Goal: Task Accomplishment & Management: Use online tool/utility

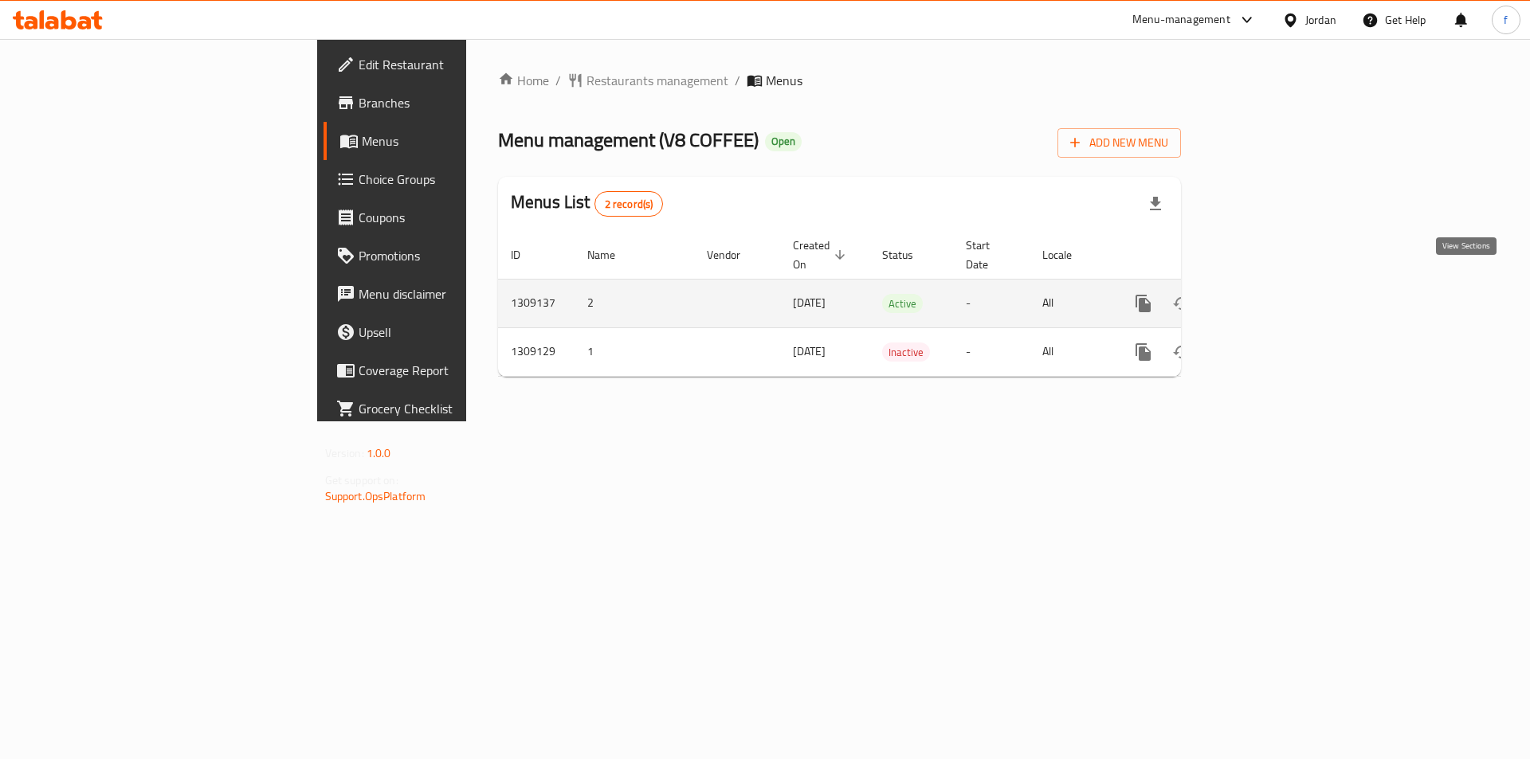
click at [1268, 294] on icon "enhanced table" at bounding box center [1257, 303] width 19 height 19
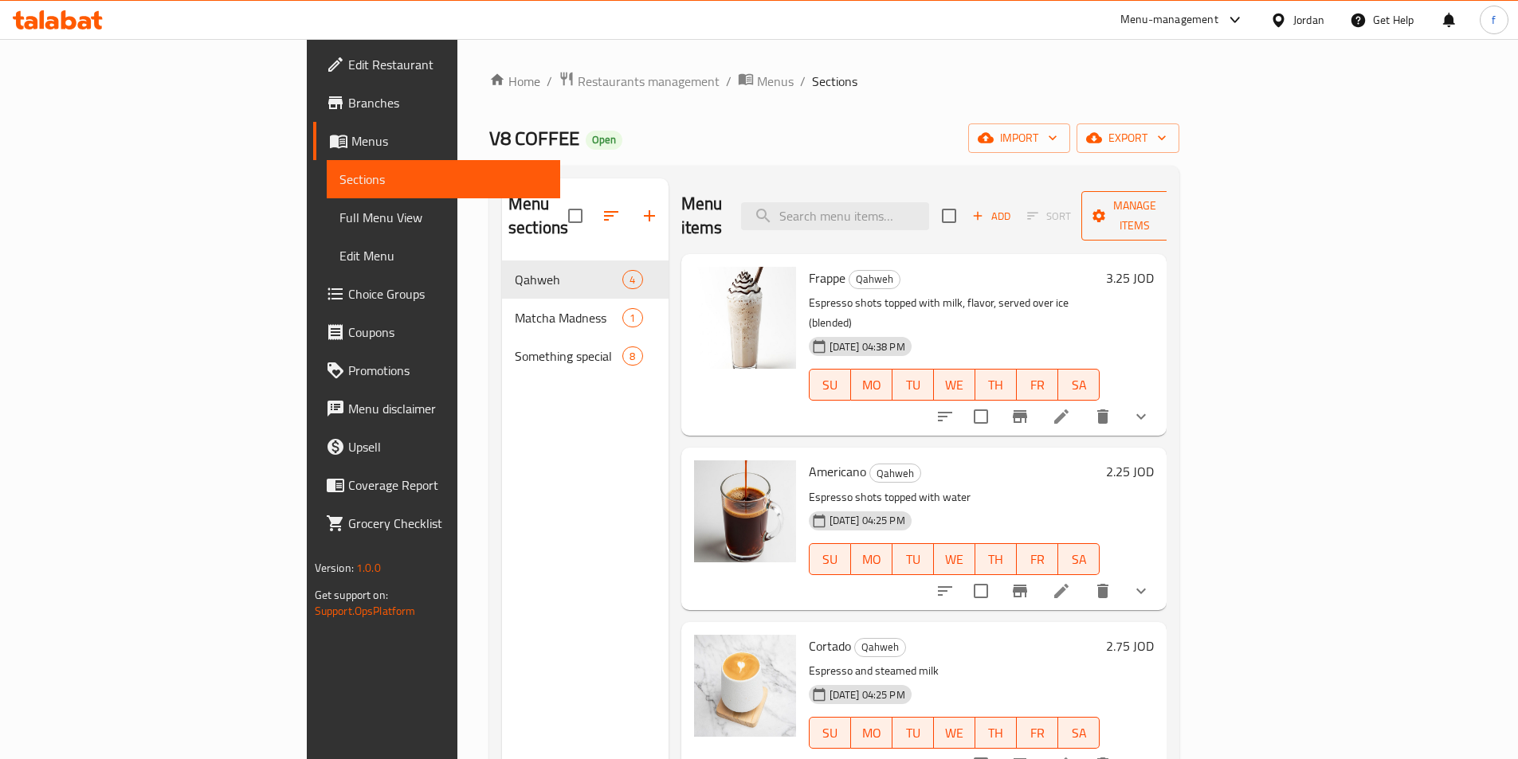
click at [1188, 191] on button "Manage items" at bounding box center [1134, 215] width 107 height 49
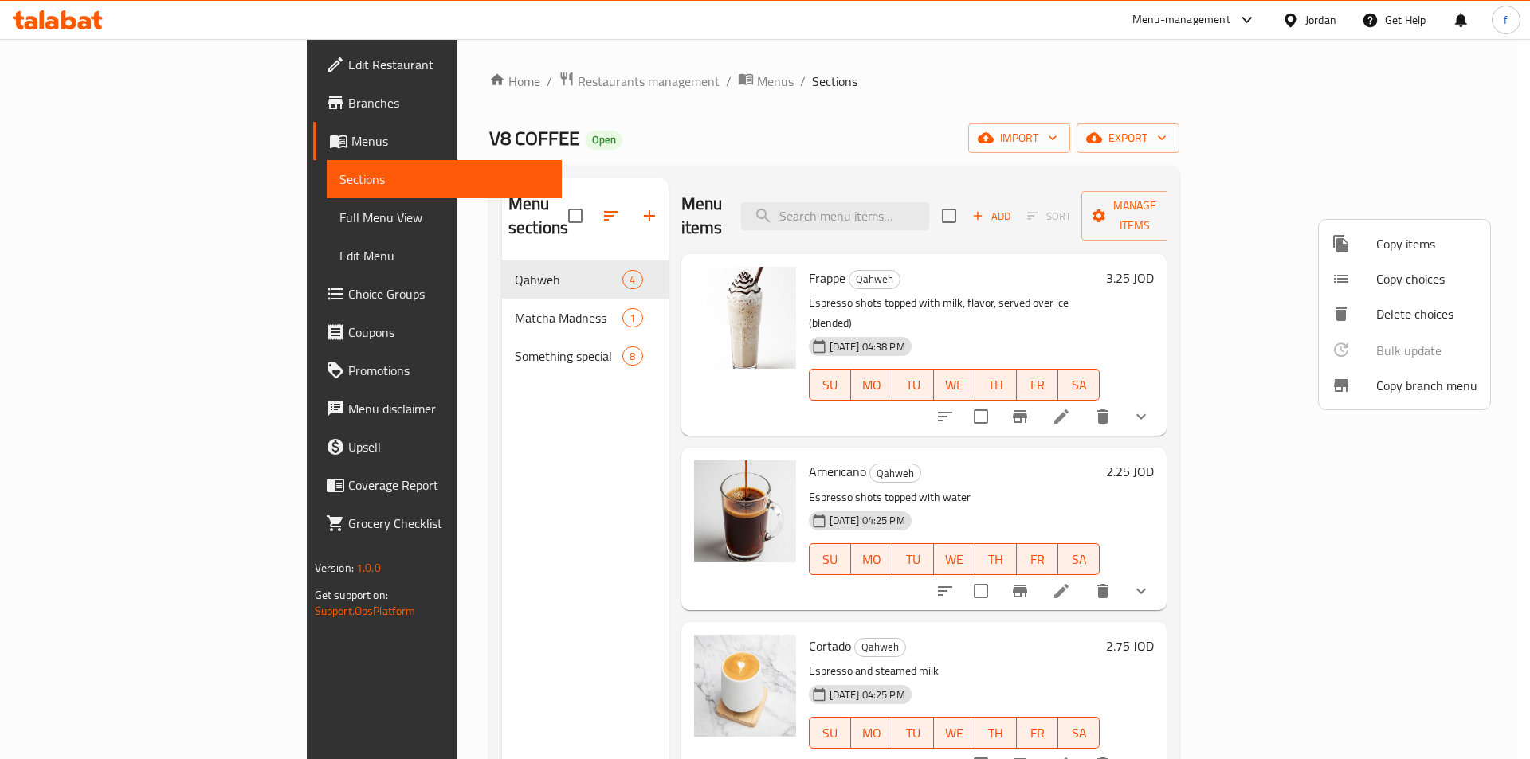
click at [1414, 388] on span "Copy branch menu" at bounding box center [1426, 385] width 101 height 19
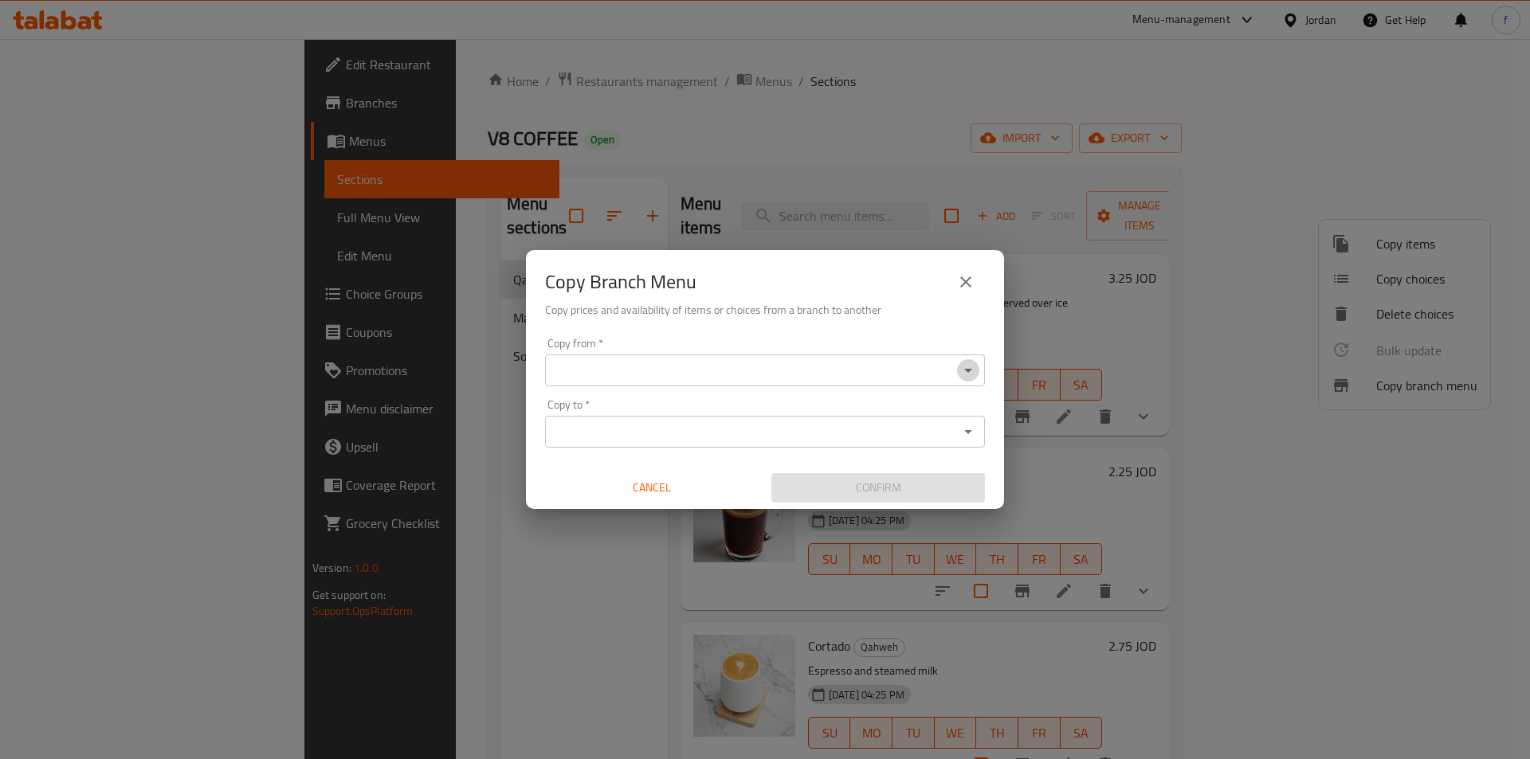
click at [970, 369] on icon "Open" at bounding box center [968, 371] width 8 height 4
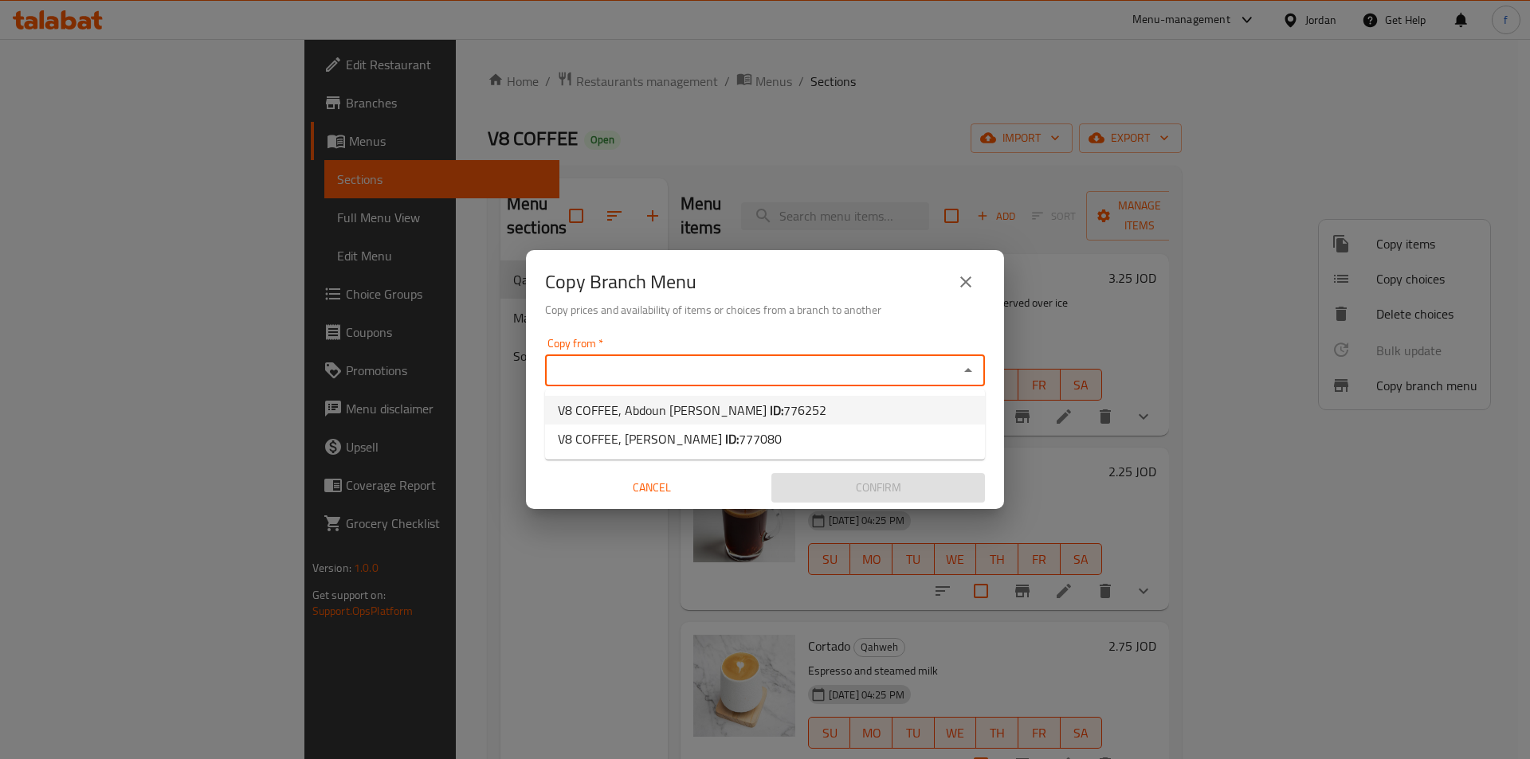
click at [707, 410] on span "V8 COFFEE, Abdoun [PERSON_NAME] ID: 776252" at bounding box center [692, 410] width 268 height 19
type input "V8 COFFEE, Abdoun [PERSON_NAME]"
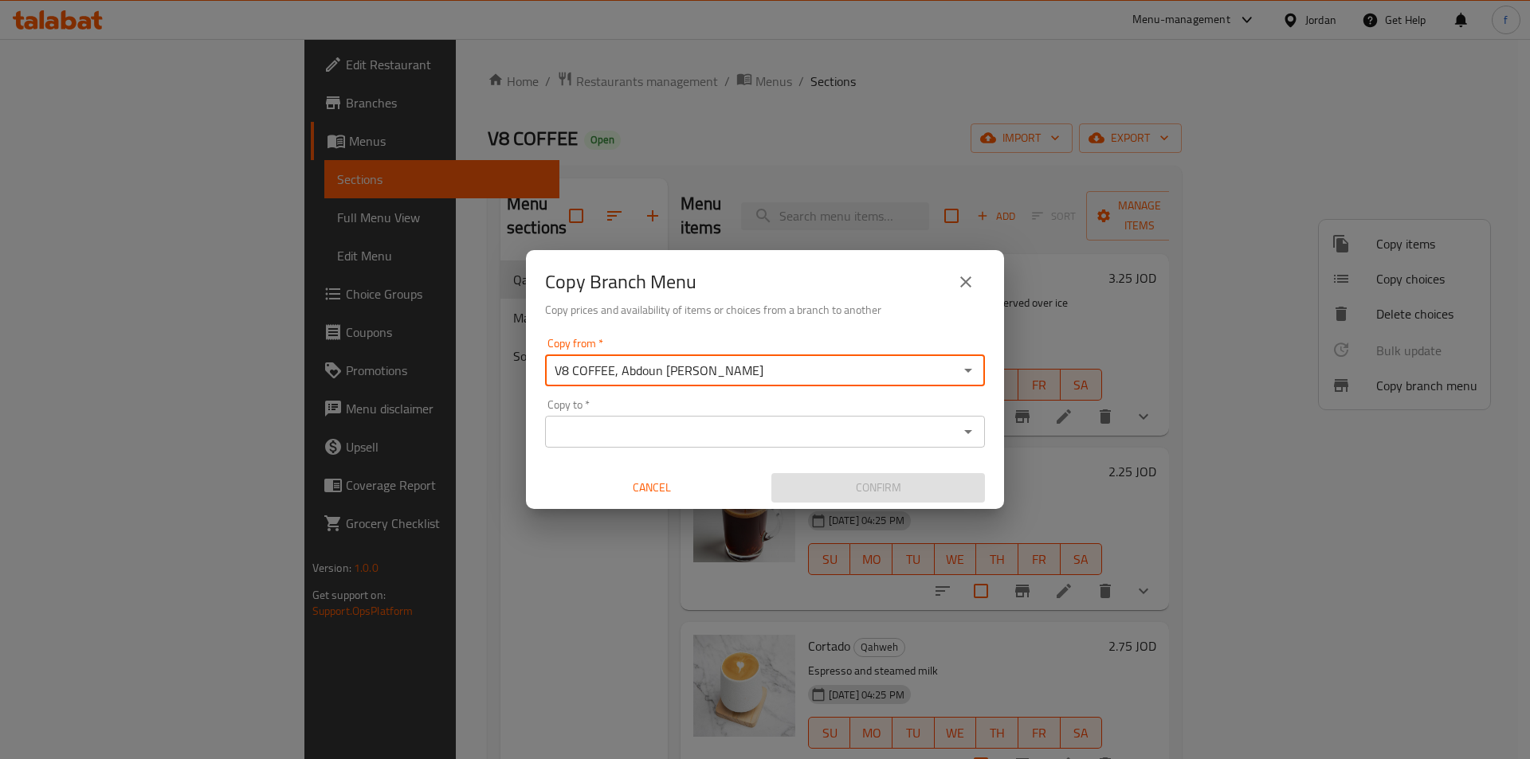
click at [974, 435] on icon "Open" at bounding box center [967, 431] width 19 height 19
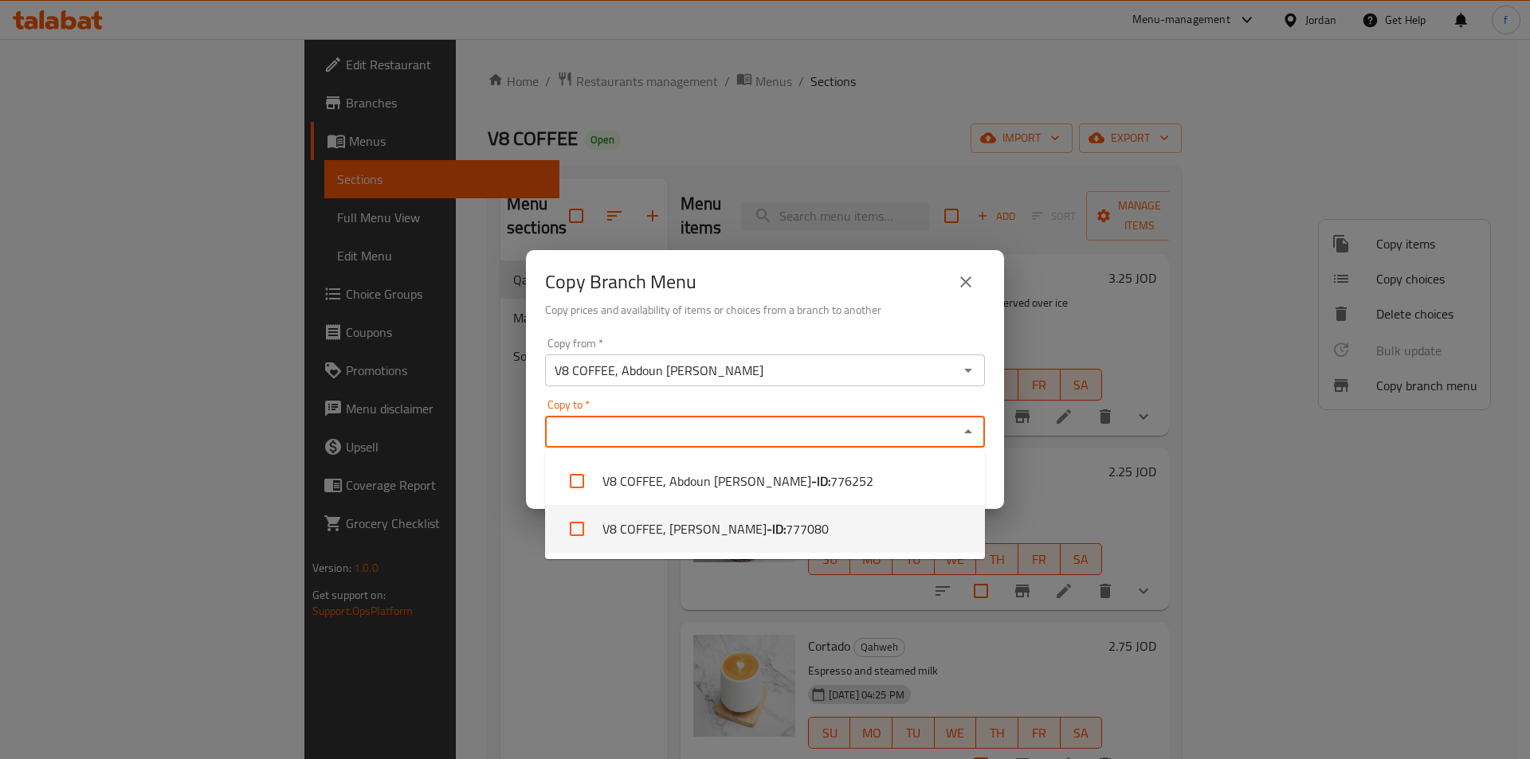
click at [632, 527] on li "V8 COFFEE, [PERSON_NAME] - ID: 777080" at bounding box center [765, 529] width 440 height 48
checkbox input "true"
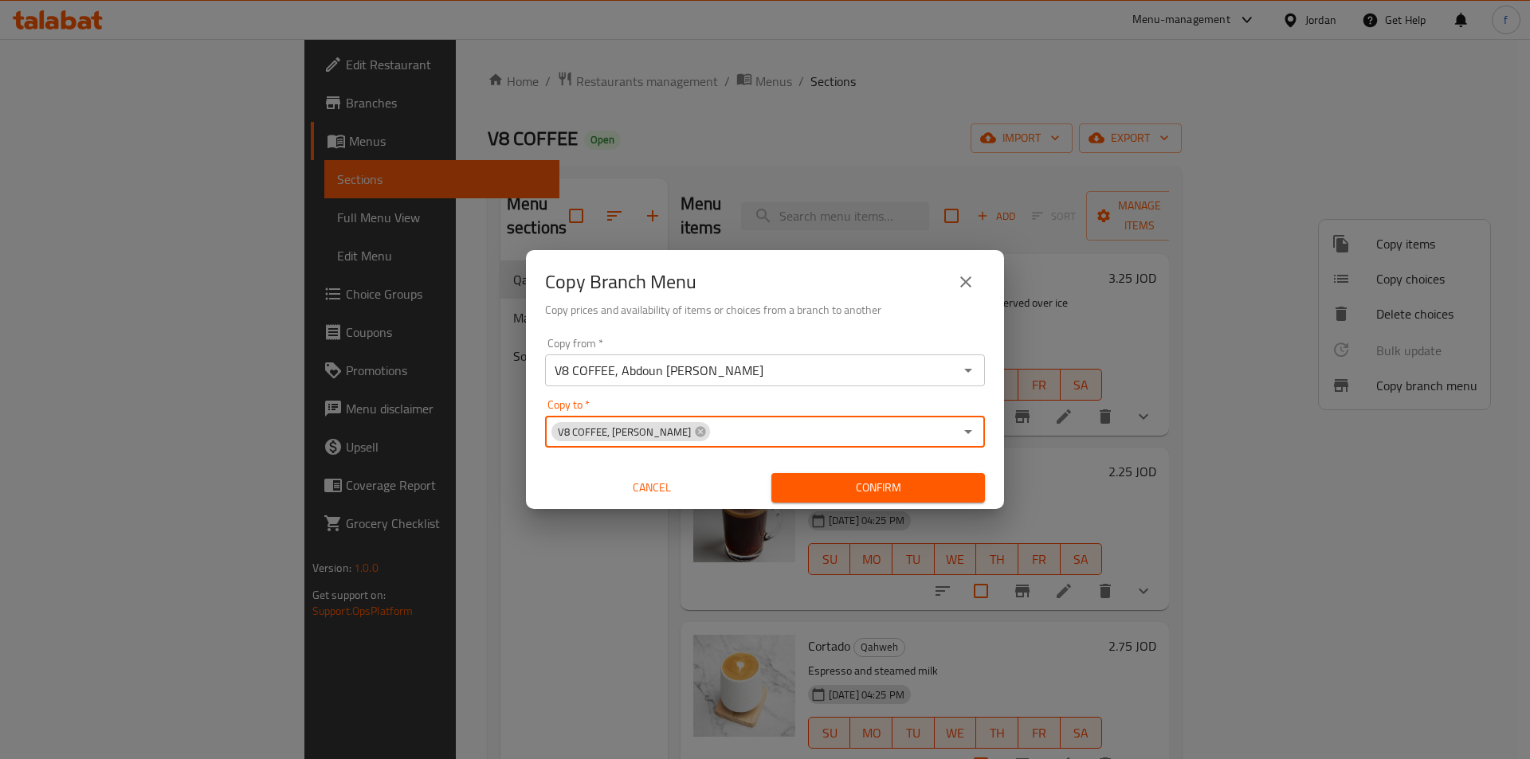
click at [856, 433] on input "Copy to   *" at bounding box center [832, 432] width 242 height 22
click at [925, 489] on span "Confirm" at bounding box center [878, 488] width 188 height 20
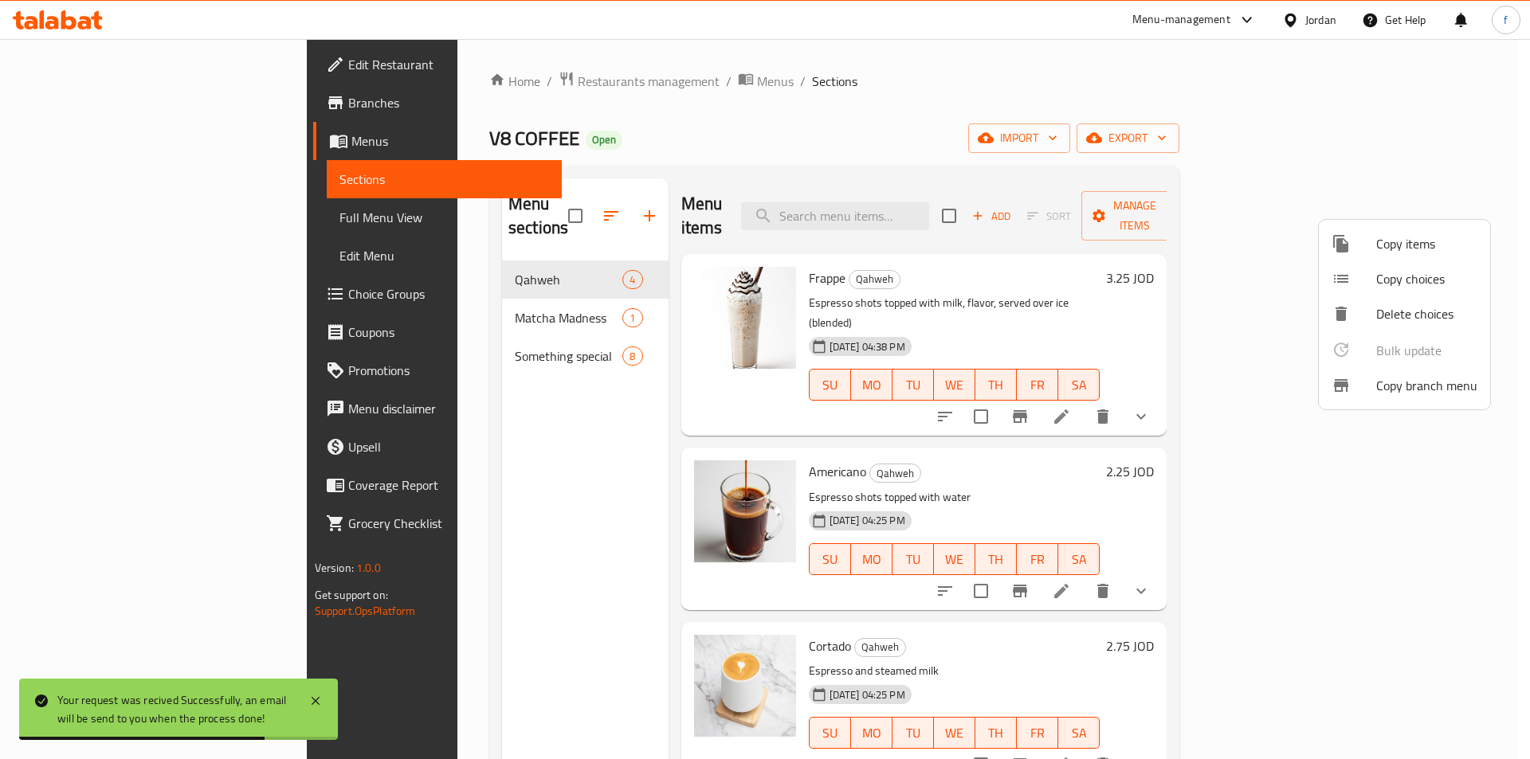
click at [90, 108] on div at bounding box center [765, 379] width 1530 height 759
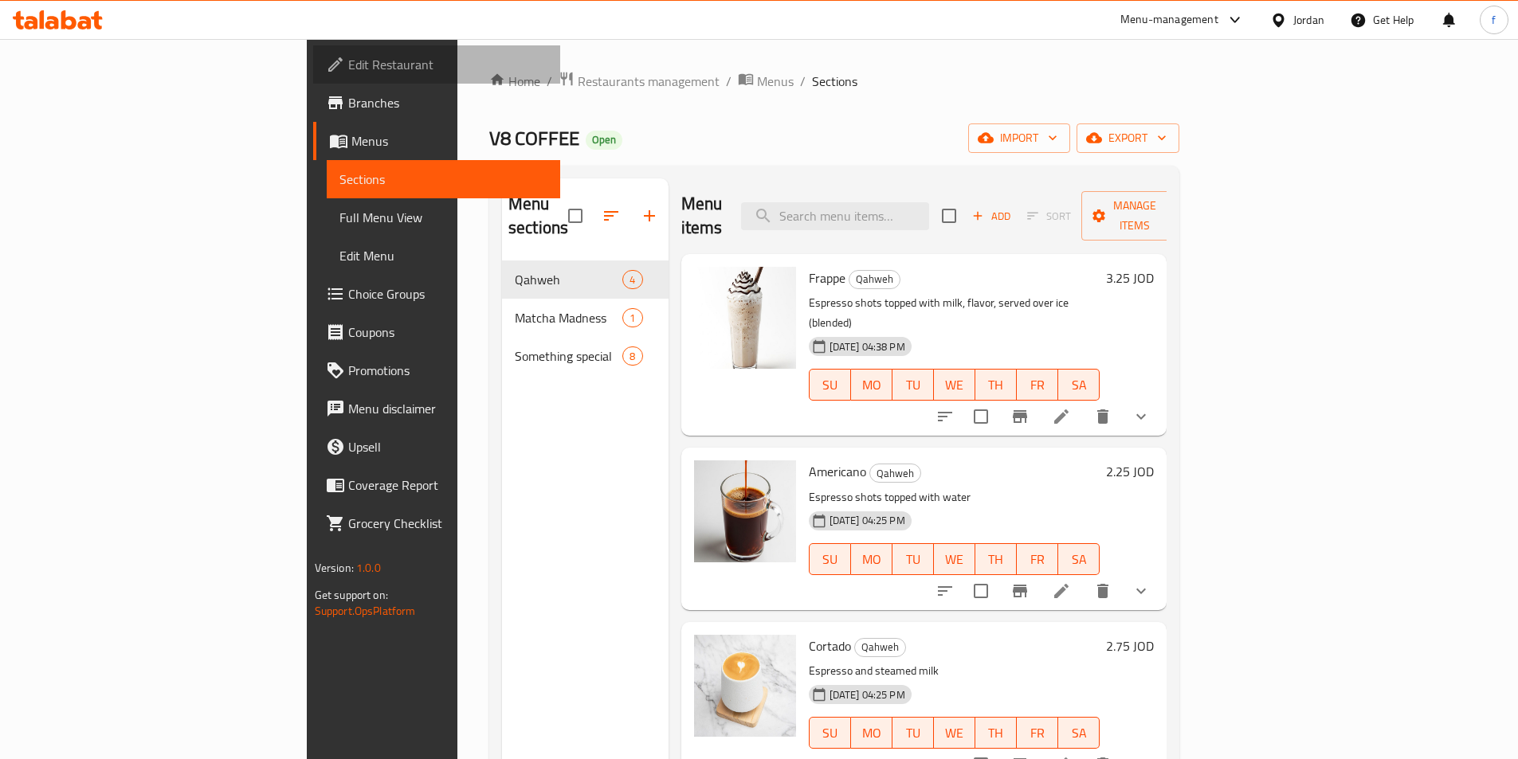
click at [348, 69] on span "Edit Restaurant" at bounding box center [447, 64] width 199 height 19
